Goal: Information Seeking & Learning: Learn about a topic

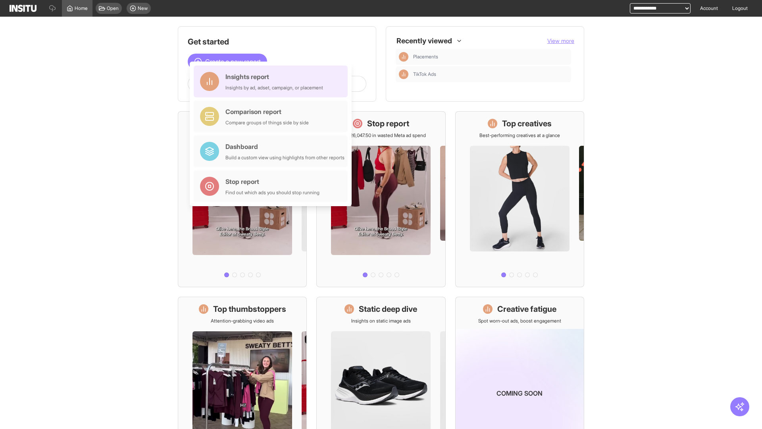
click at [273, 81] on div "Insights report Insights by ad, adset, campaign, or placement" at bounding box center [274, 81] width 98 height 19
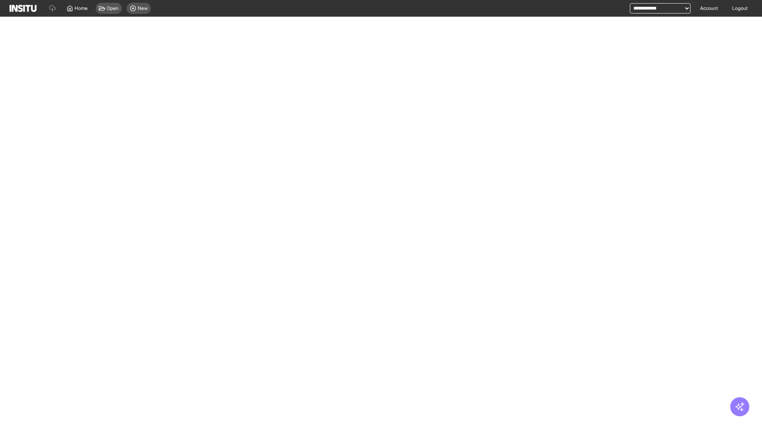
select select "**"
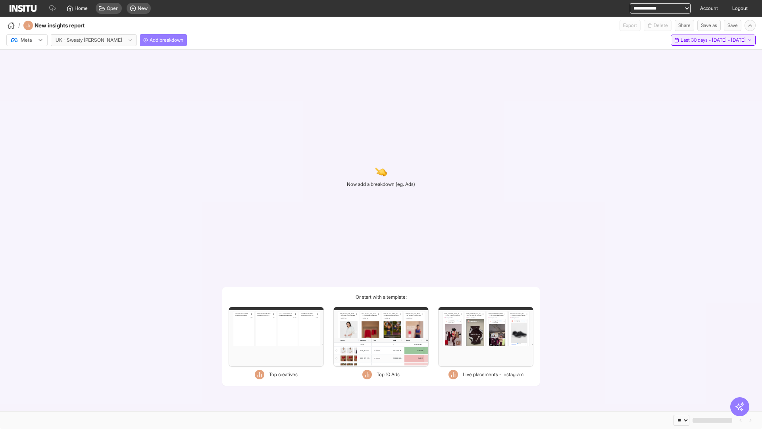
click at [699, 40] on span "Last 30 days - [DATE] - [DATE]" at bounding box center [713, 40] width 65 height 6
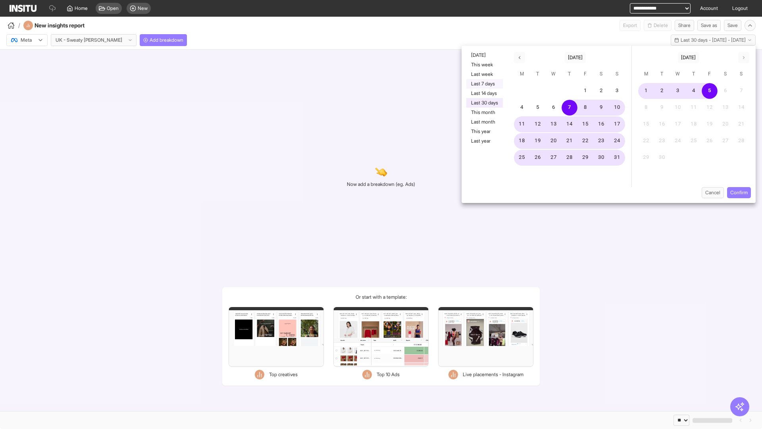
click at [484, 84] on button "Last 7 days" at bounding box center [484, 84] width 37 height 10
